Goal: Task Accomplishment & Management: Manage account settings

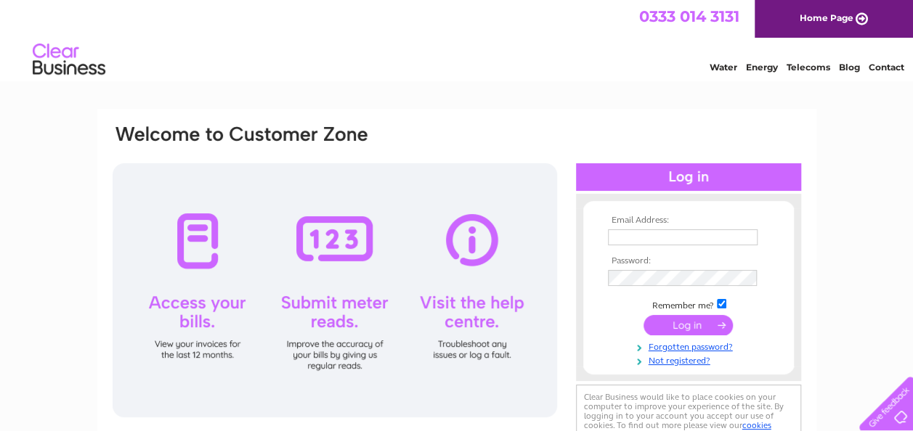
type input "[EMAIL_ADDRESS][DOMAIN_NAME]"
click at [672, 327] on input "submit" at bounding box center [687, 325] width 89 height 20
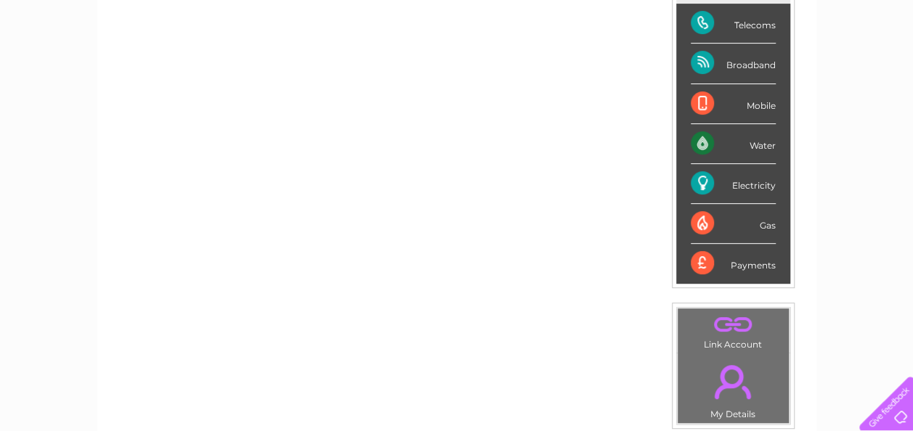
scroll to position [221, 0]
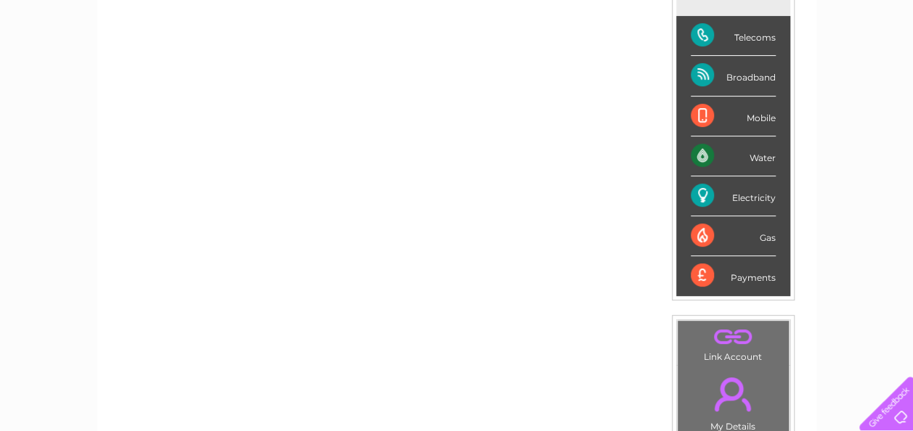
click at [703, 276] on div "Payments" at bounding box center [733, 275] width 85 height 39
drag, startPoint x: 703, startPoint y: 276, endPoint x: 751, endPoint y: 273, distance: 48.0
click at [751, 273] on div "Payments" at bounding box center [733, 275] width 85 height 39
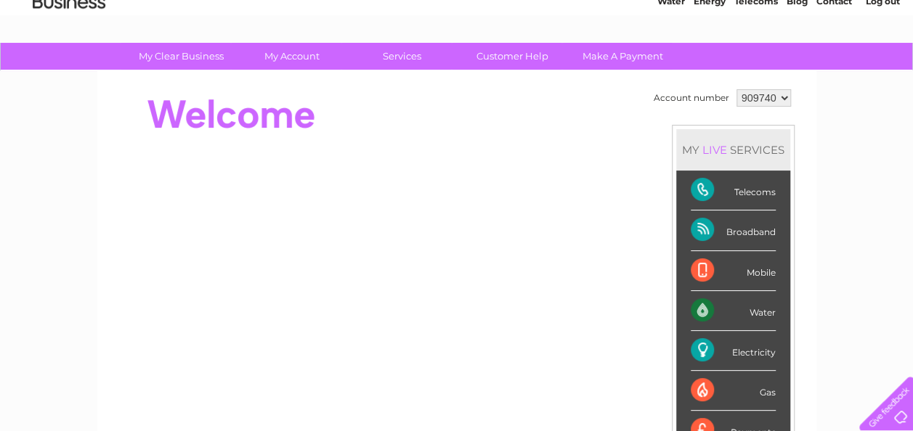
scroll to position [0, 0]
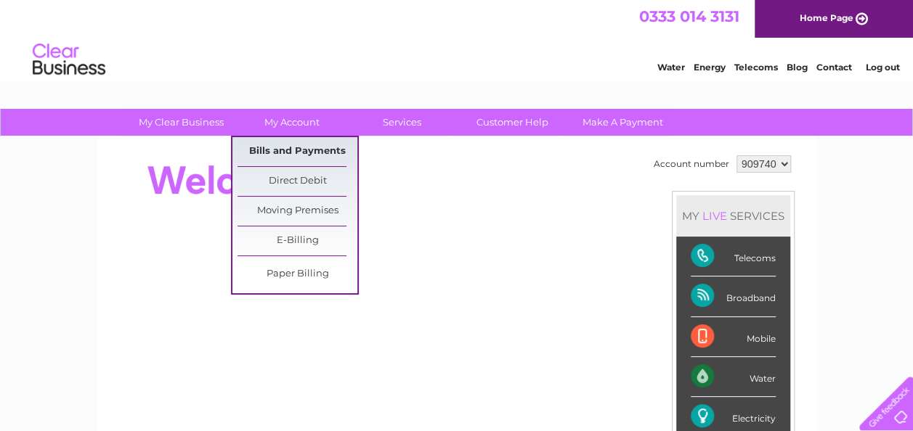
click at [269, 141] on link "Bills and Payments" at bounding box center [297, 151] width 120 height 29
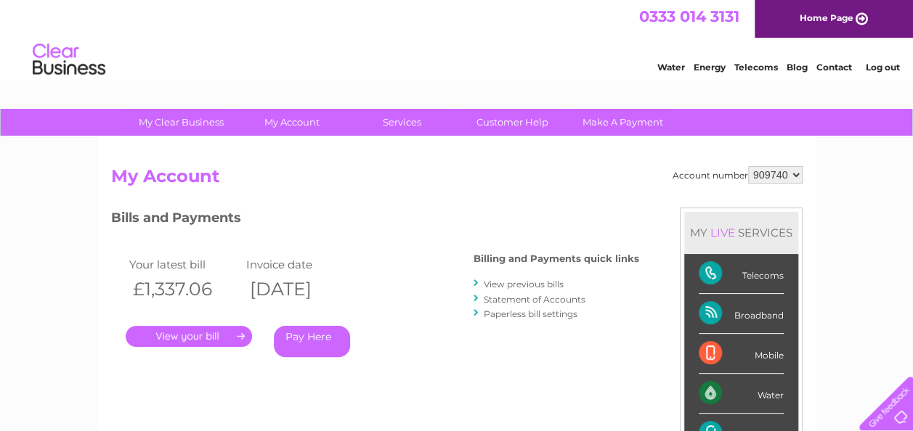
click at [184, 334] on link "." at bounding box center [189, 336] width 126 height 21
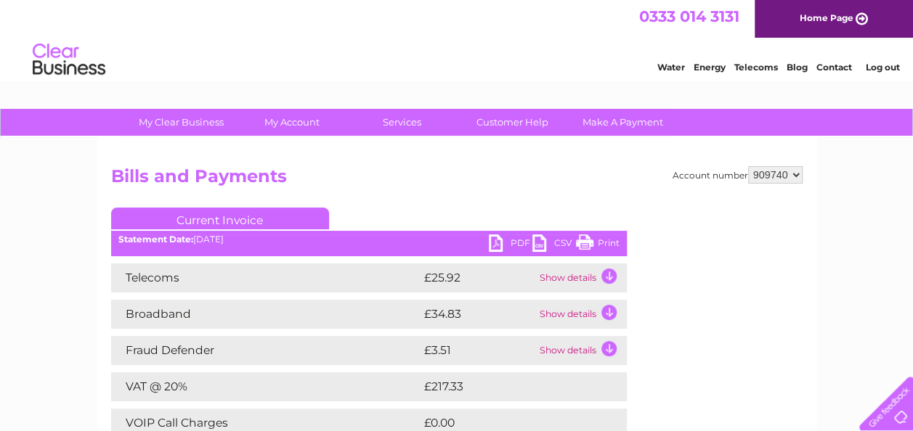
click at [598, 239] on link "Print" at bounding box center [598, 245] width 44 height 21
